Goal: Information Seeking & Learning: Learn about a topic

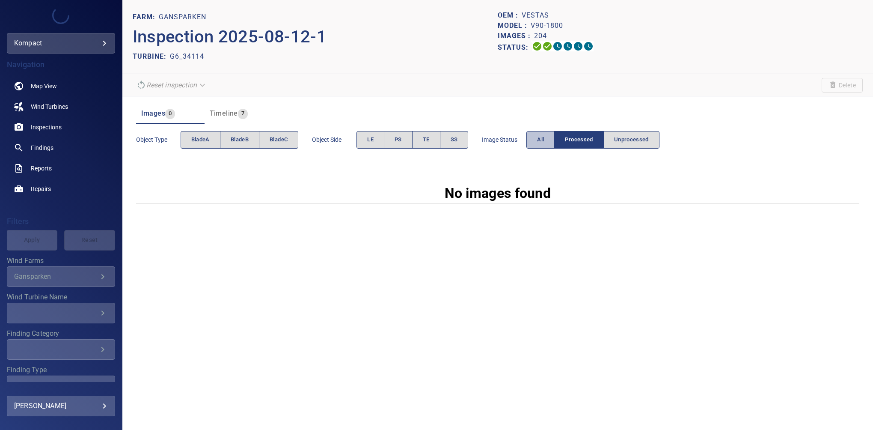
click at [539, 142] on span "All" at bounding box center [540, 140] width 7 height 10
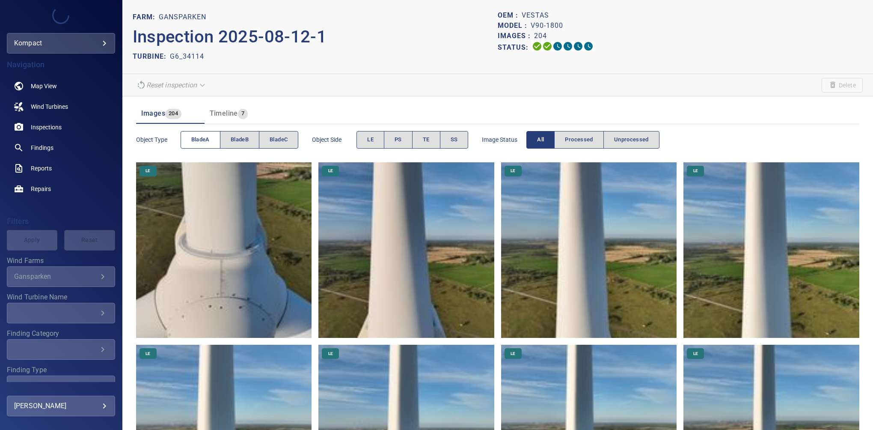
click at [193, 138] on span "bladeA" at bounding box center [200, 140] width 18 height 10
click at [438, 136] on button "TE" at bounding box center [426, 140] width 28 height 18
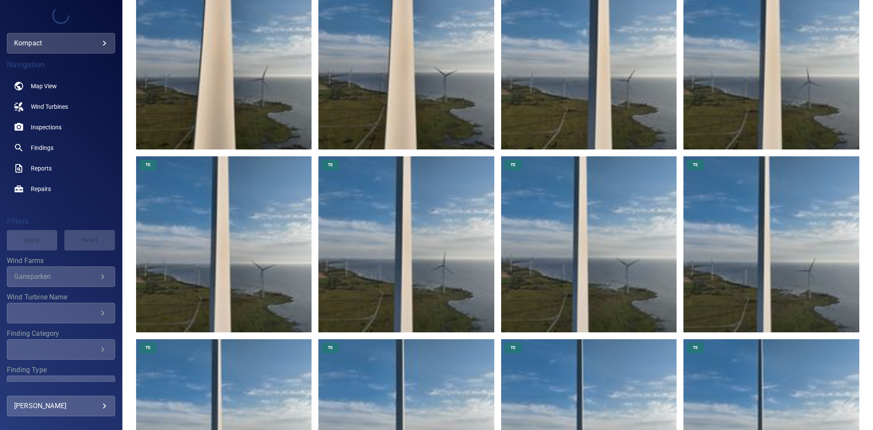
scroll to position [83, 0]
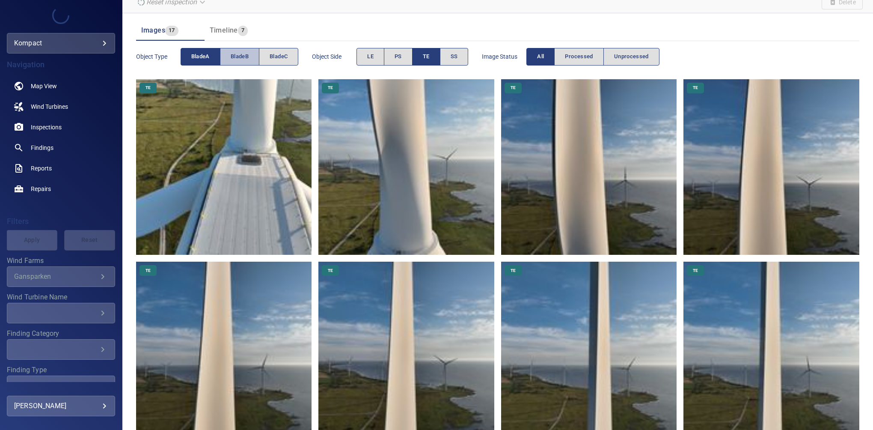
click at [247, 63] on button "bladeB" at bounding box center [239, 57] width 39 height 18
click at [207, 56] on span "bladeA" at bounding box center [200, 57] width 18 height 10
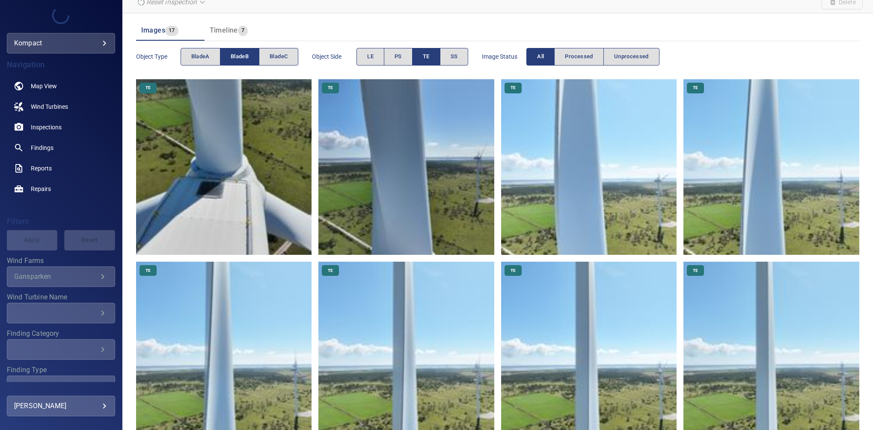
click at [427, 59] on span "TE" at bounding box center [426, 57] width 7 height 10
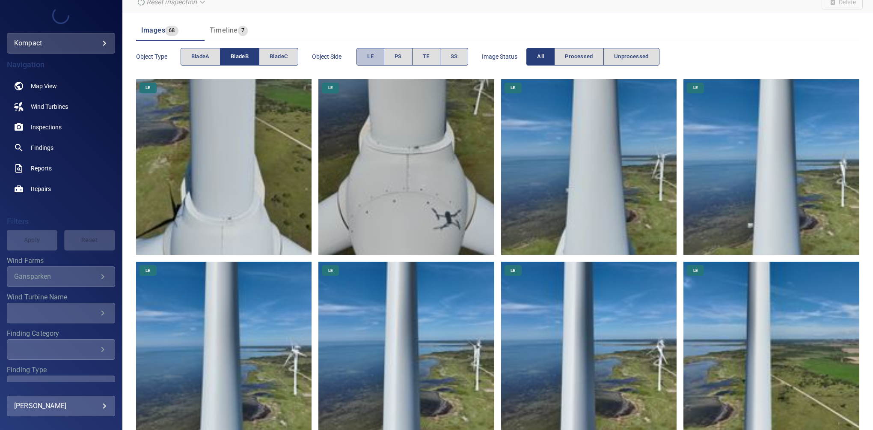
click at [371, 57] on span "LE" at bounding box center [370, 57] width 6 height 10
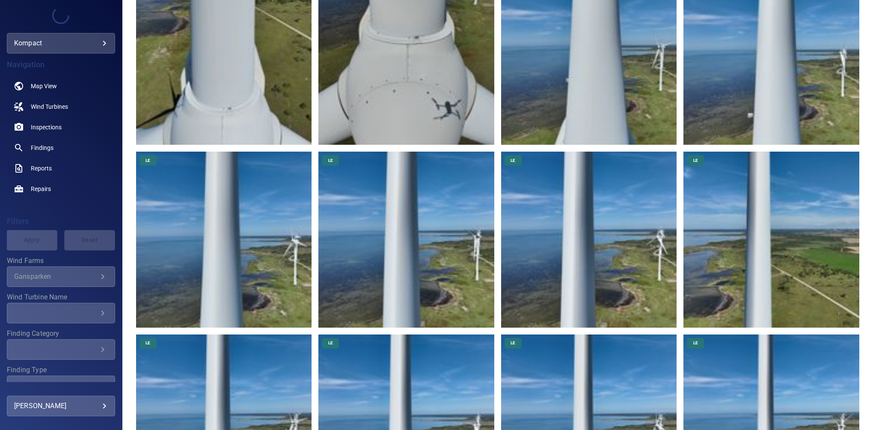
scroll to position [0, 0]
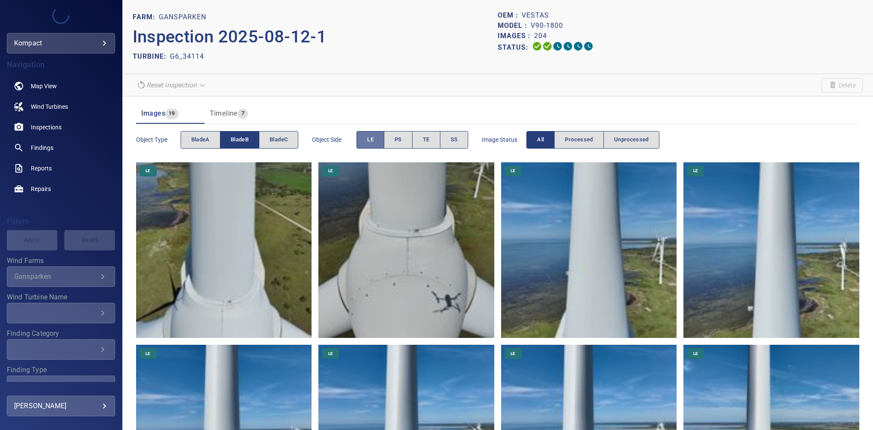
click at [362, 135] on button "LE" at bounding box center [370, 140] width 28 height 18
click at [231, 142] on span "bladeB" at bounding box center [240, 140] width 18 height 10
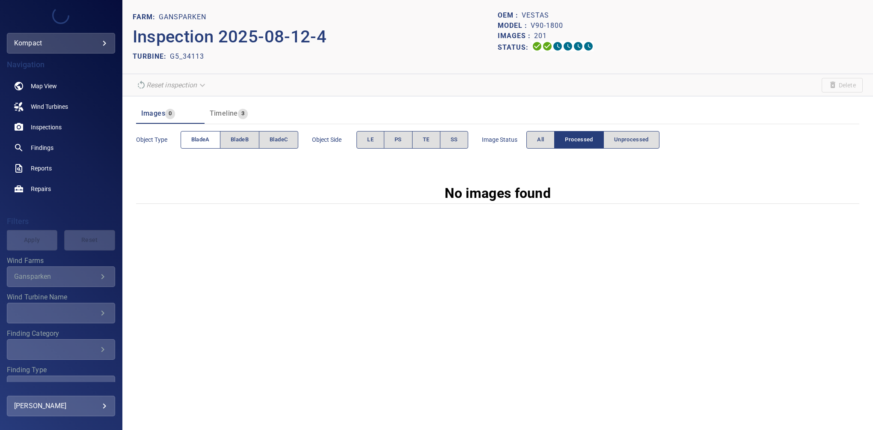
click at [200, 137] on span "bladeA" at bounding box center [200, 140] width 18 height 10
click at [425, 141] on span "TE" at bounding box center [426, 140] width 7 height 10
click at [536, 138] on button "All" at bounding box center [540, 140] width 28 height 18
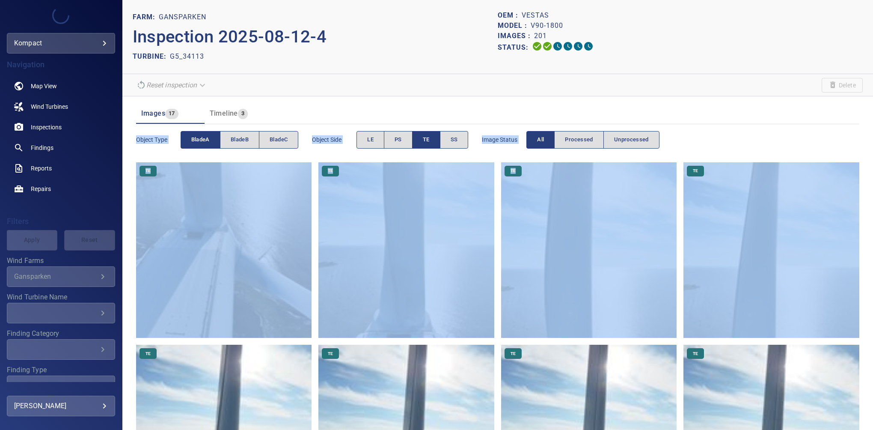
drag, startPoint x: 866, startPoint y: 114, endPoint x: 871, endPoint y: 174, distance: 60.6
click at [871, 175] on div "FARM: Gansparken Inspection 2025-08-12-4 TURBINE: G5_34113 OEM : Vestas Model :…" at bounding box center [497, 215] width 751 height 430
click at [783, 134] on div "Object type bladeA bladeB bladeC Object Side LE PS TE SS Image Status All Proce…" at bounding box center [497, 140] width 723 height 24
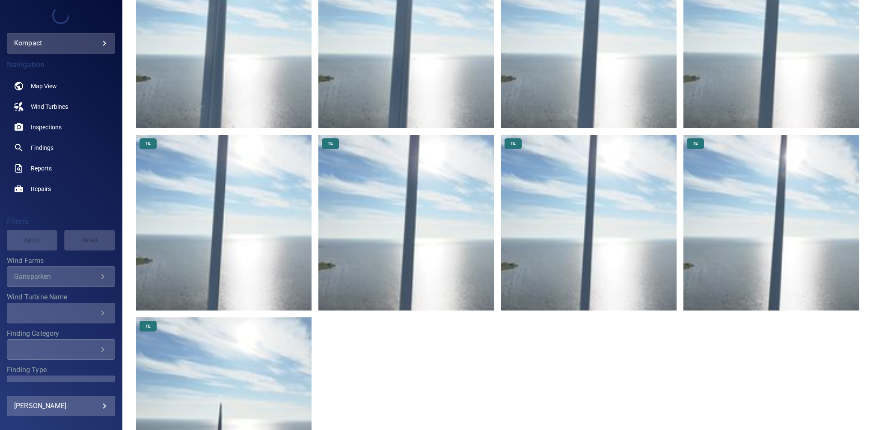
scroll to position [642, 0]
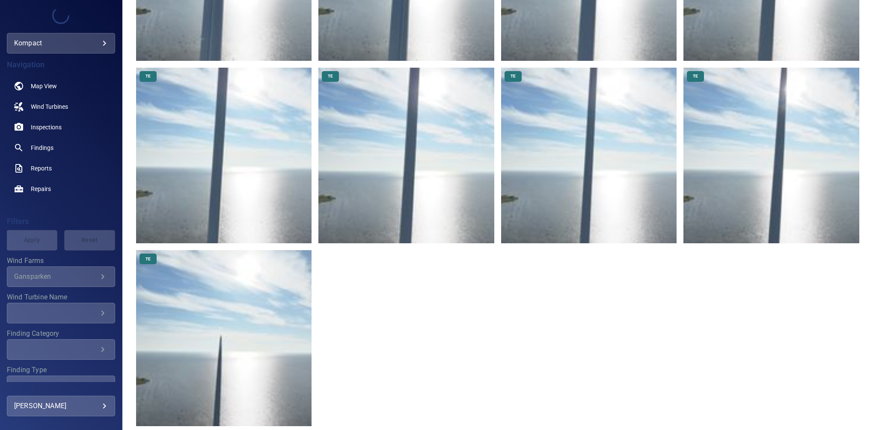
drag, startPoint x: 866, startPoint y: 304, endPoint x: 866, endPoint y: 253, distance: 50.9
click at [866, 253] on div "FARM: Gansparken Inspection 2025-08-12-4 TURBINE: G5_34113 OEM : Vestas Model :…" at bounding box center [497, 215] width 751 height 430
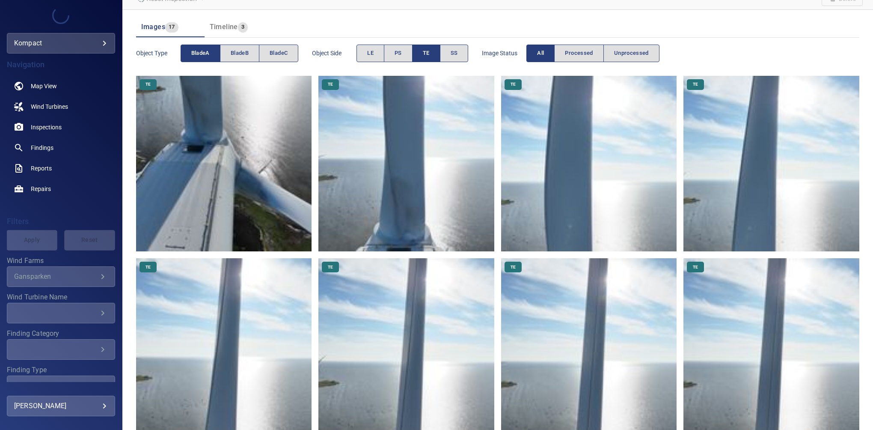
scroll to position [572, 0]
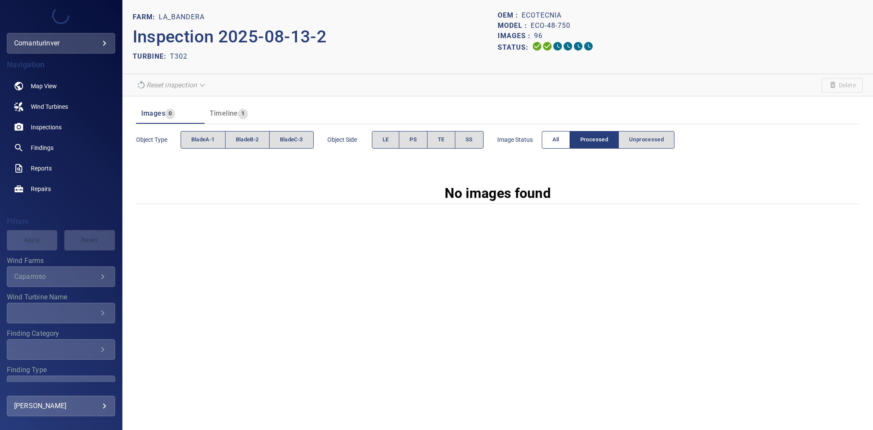
click at [554, 141] on span "All" at bounding box center [555, 140] width 7 height 10
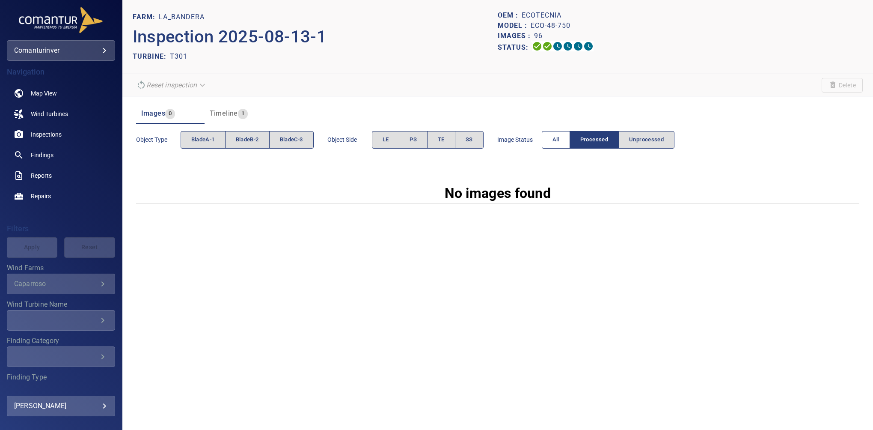
click at [559, 135] on span "All" at bounding box center [555, 140] width 7 height 10
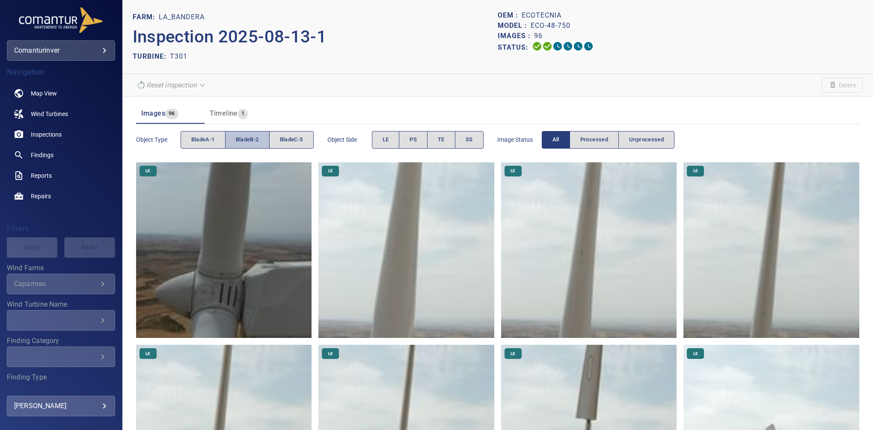
click at [239, 138] on span "bladeB-2" at bounding box center [247, 140] width 23 height 10
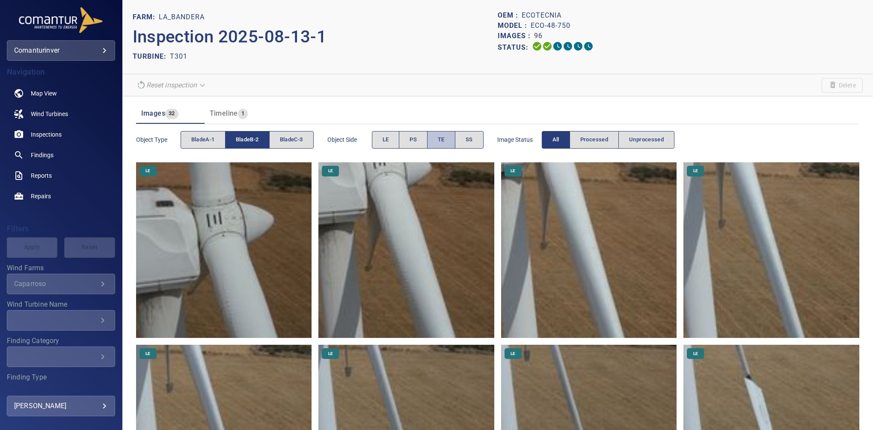
click at [445, 144] on span "TE" at bounding box center [441, 140] width 7 height 10
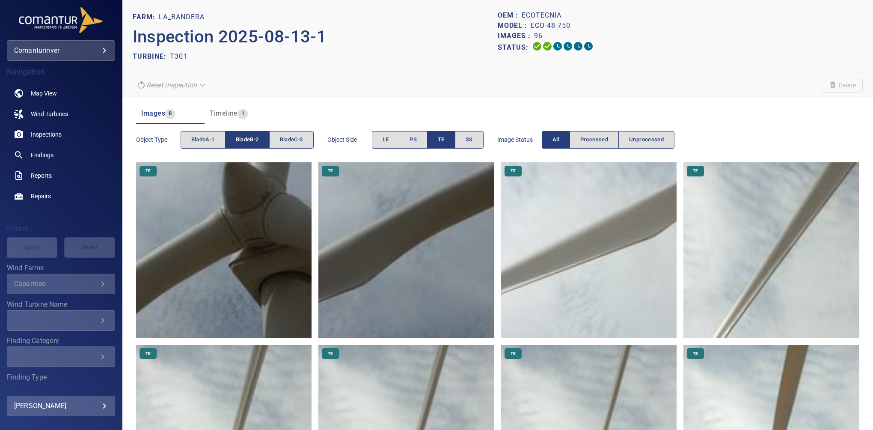
scroll to position [80, 0]
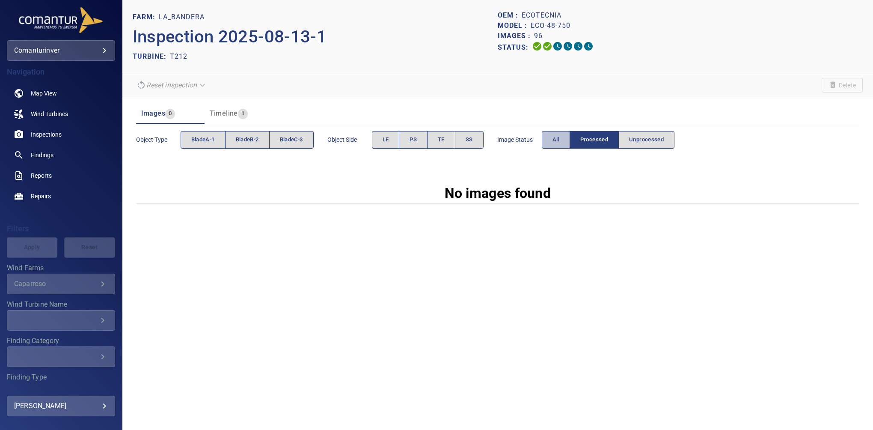
click at [550, 139] on button "All" at bounding box center [556, 140] width 28 height 18
